Goal: Task Accomplishment & Management: Use online tool/utility

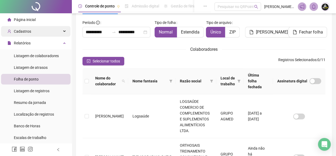
scroll to position [31, 0]
click at [21, 31] on span "Cadastros" at bounding box center [22, 31] width 17 height 4
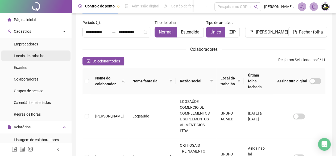
click at [27, 56] on span "Locais de trabalho" at bounding box center [29, 56] width 31 height 4
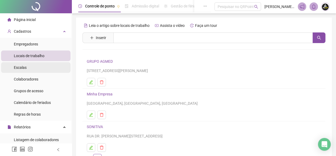
click at [17, 64] on div "Escalas" at bounding box center [20, 67] width 13 height 11
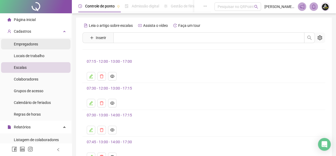
click at [30, 42] on span "Empregadores" at bounding box center [26, 44] width 24 height 4
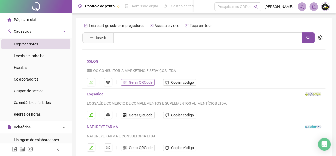
scroll to position [26, 0]
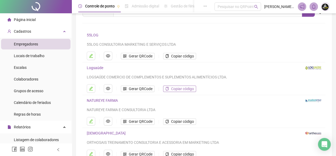
click at [178, 88] on span "Copiar código" at bounding box center [182, 89] width 23 height 6
click at [145, 88] on span "Gerar QRCode" at bounding box center [141, 89] width 24 height 6
